Goal: Go to known website: Access a specific website the user already knows

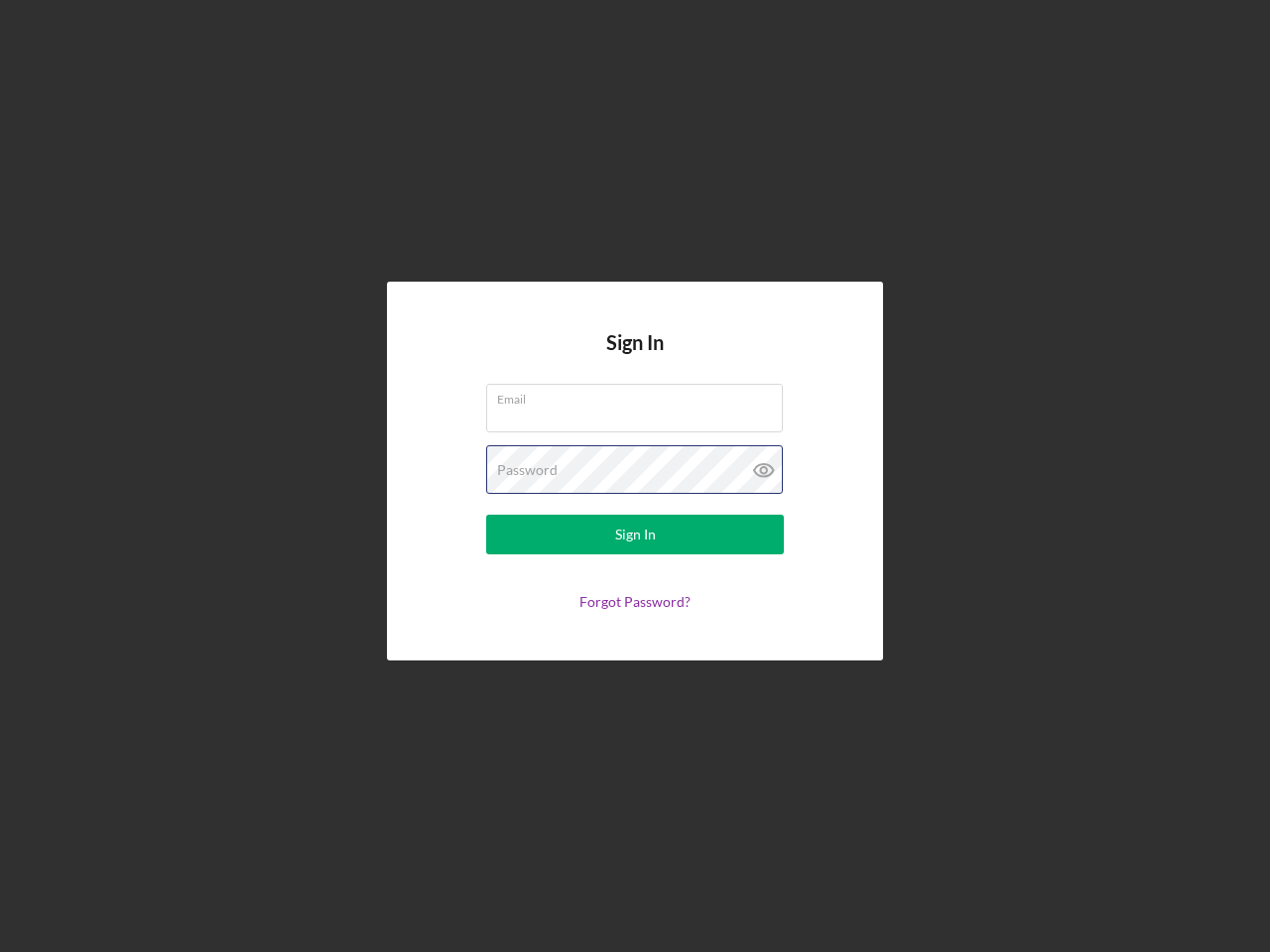
click at [635, 476] on div "Password" at bounding box center [635, 471] width 298 height 50
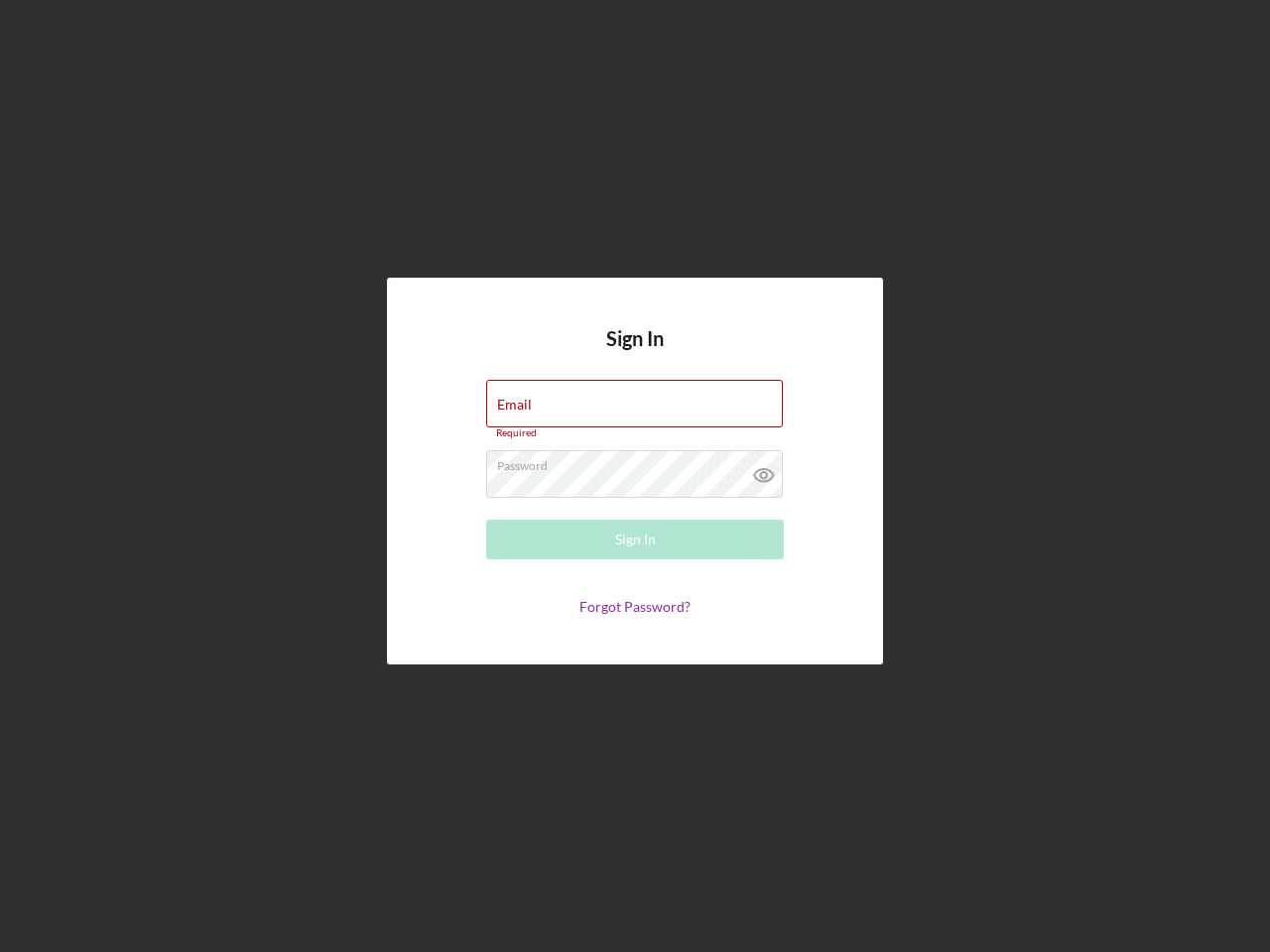
click at [764, 471] on icon at bounding box center [764, 476] width 50 height 50
